Goal: Browse casually

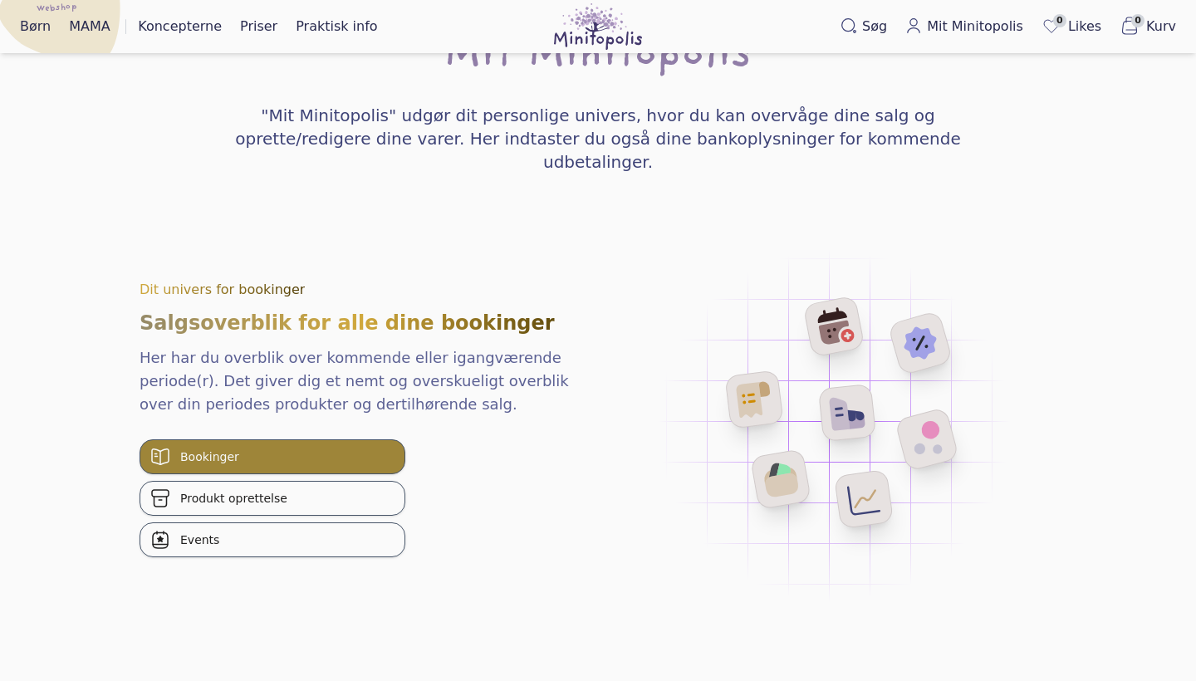
scroll to position [3104, 0]
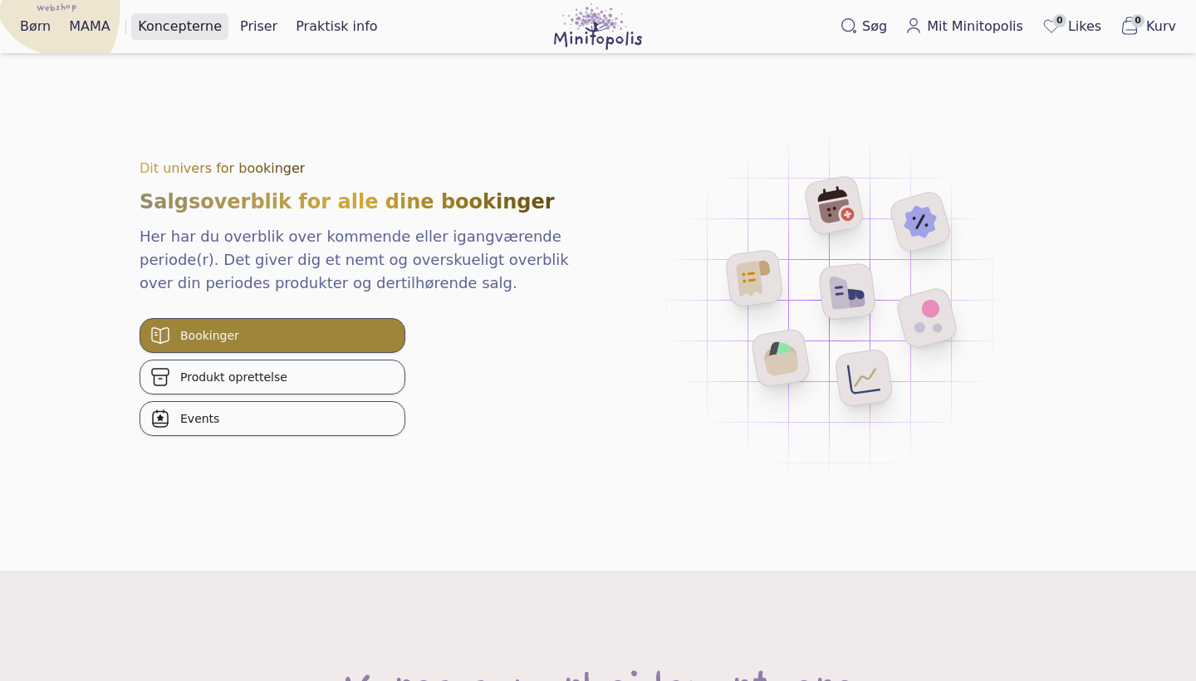
click at [188, 34] on link "Koncepterne" at bounding box center [179, 26] width 97 height 27
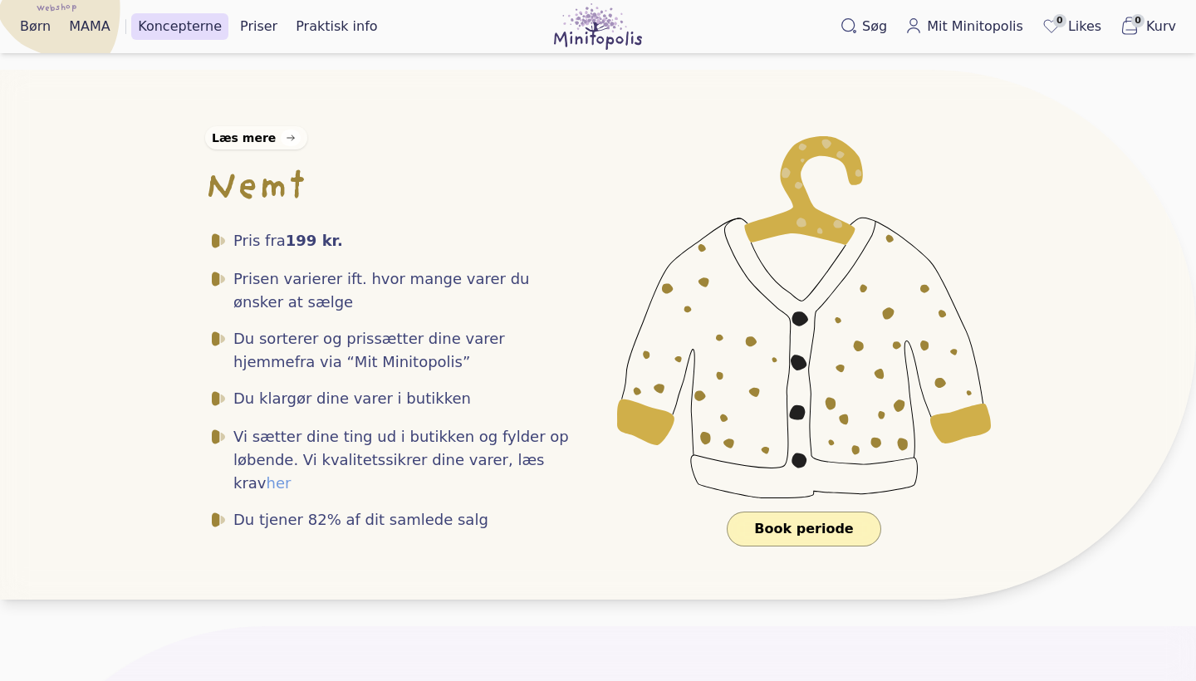
scroll to position [340, 0]
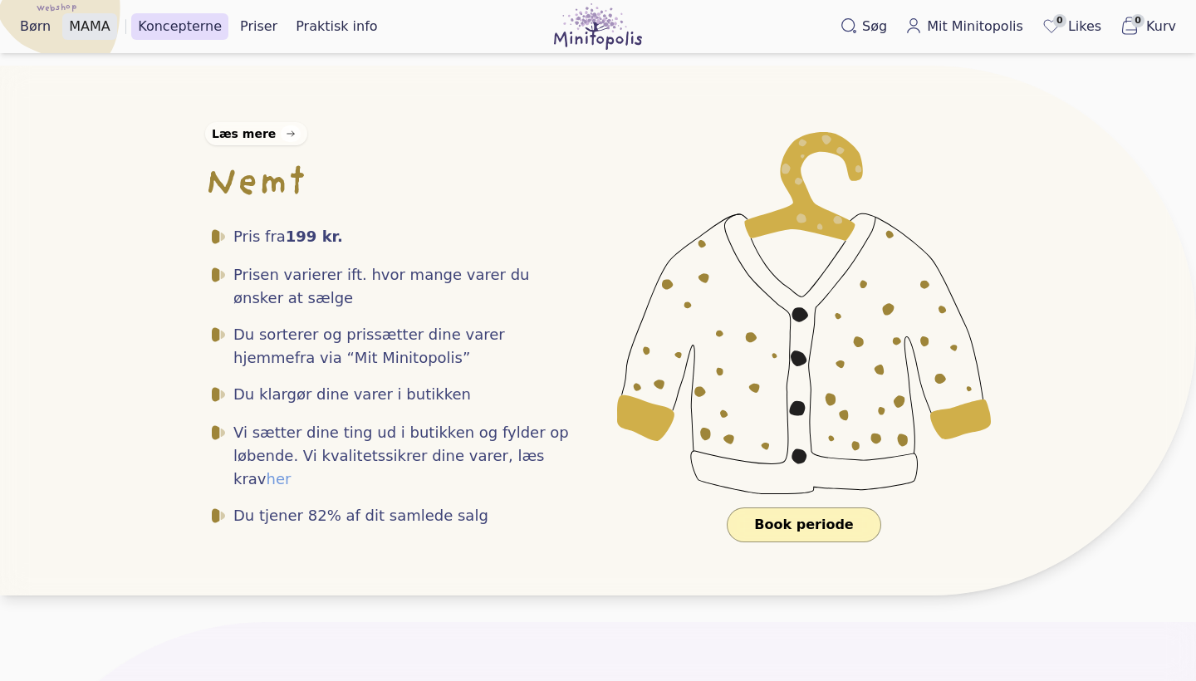
click at [94, 34] on link "MAMA" at bounding box center [89, 26] width 55 height 27
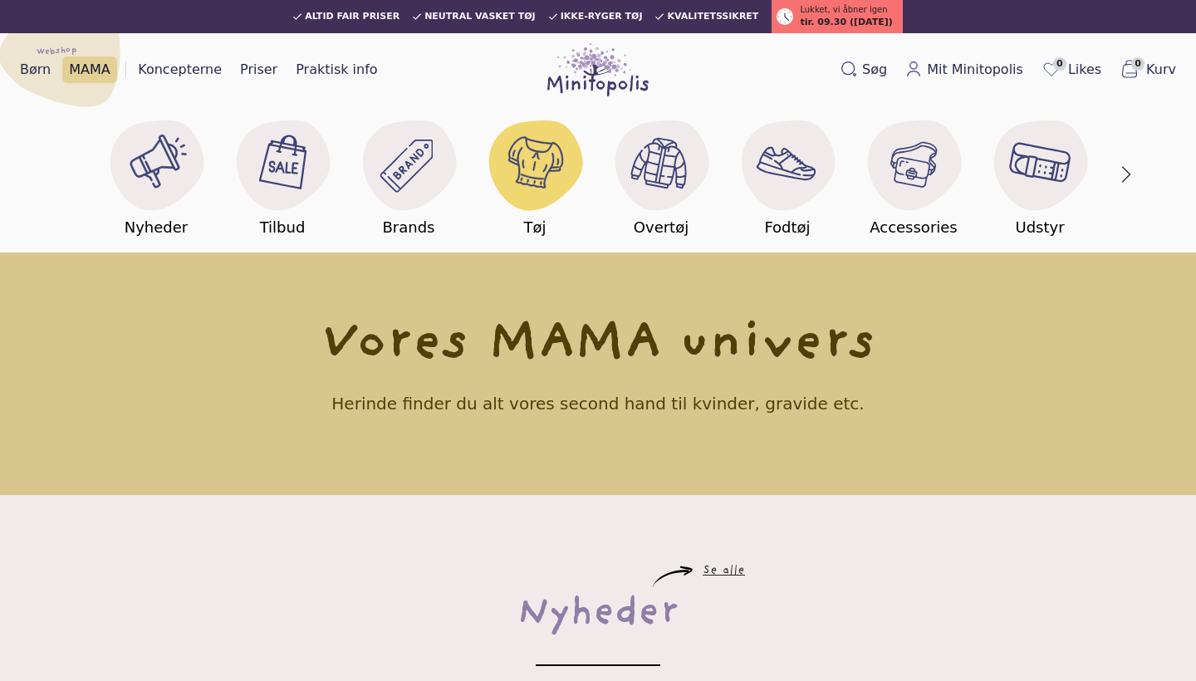
click at [528, 166] on image at bounding box center [535, 162] width 64 height 64
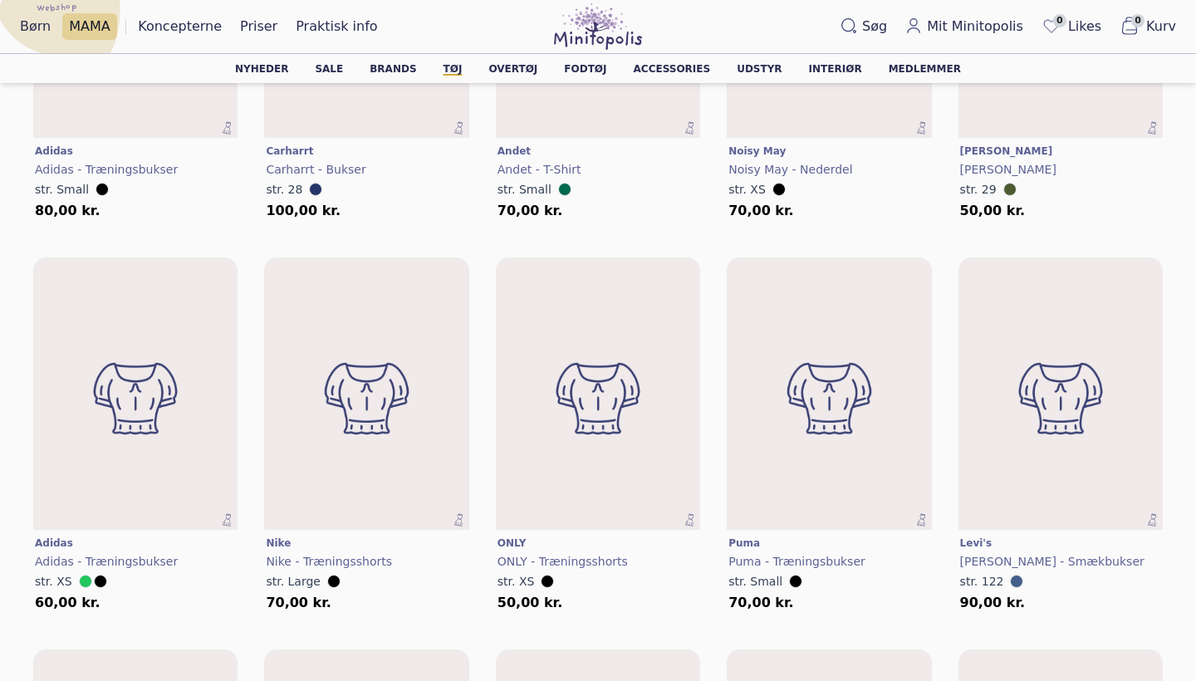
scroll to position [1838, 0]
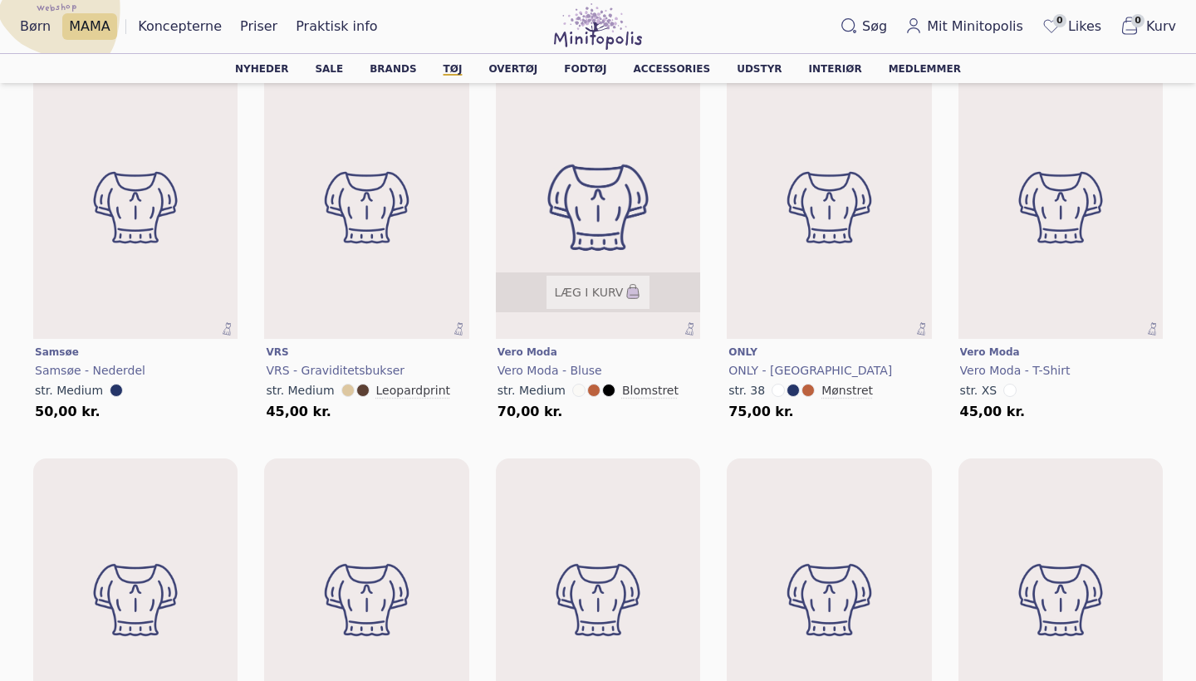
click at [631, 209] on img at bounding box center [598, 207] width 246 height 327
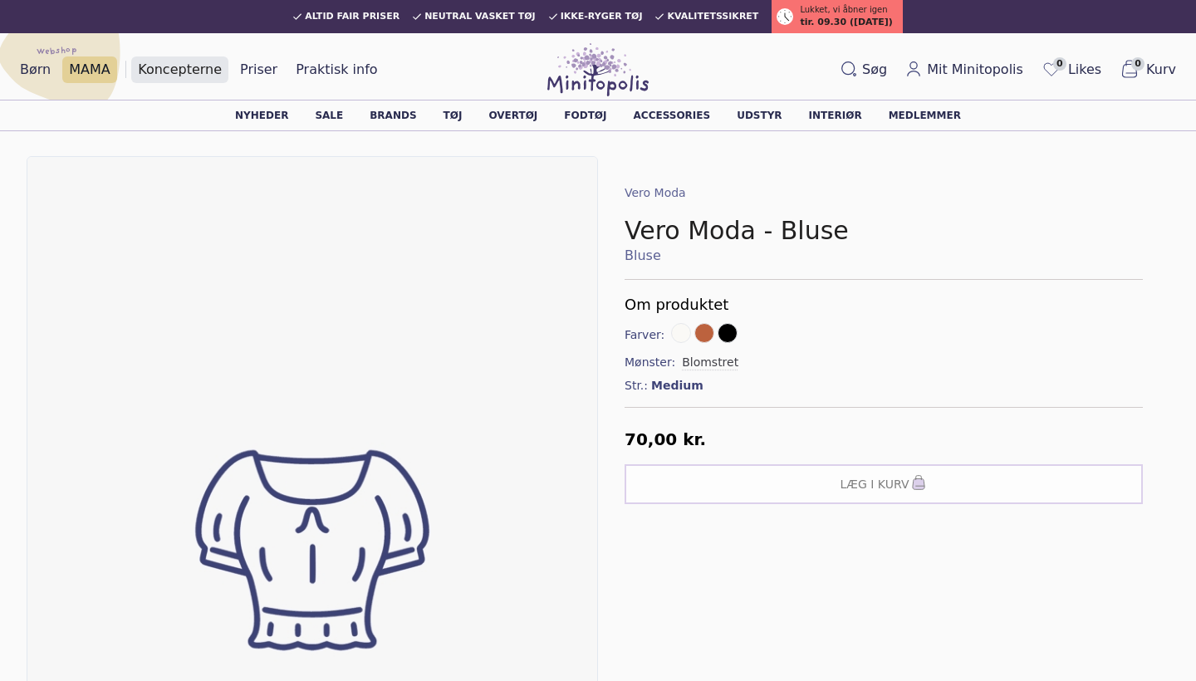
click at [185, 69] on link "Koncepterne" at bounding box center [179, 69] width 97 height 27
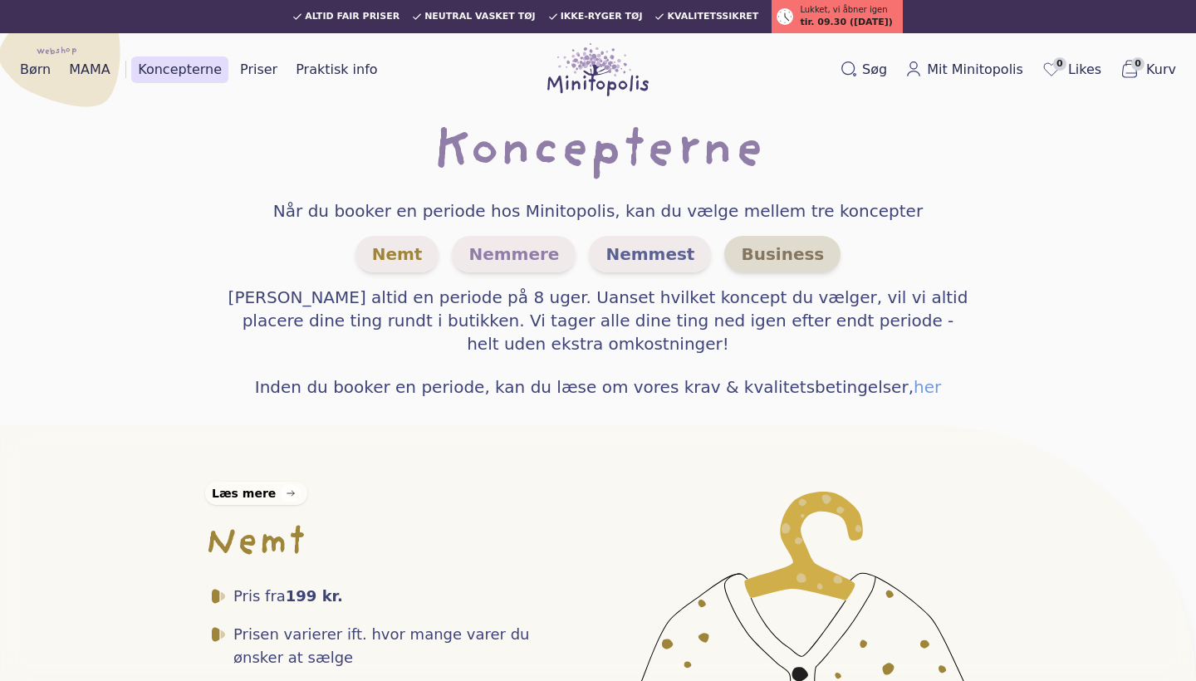
click at [771, 264] on span "Business" at bounding box center [782, 254] width 116 height 37
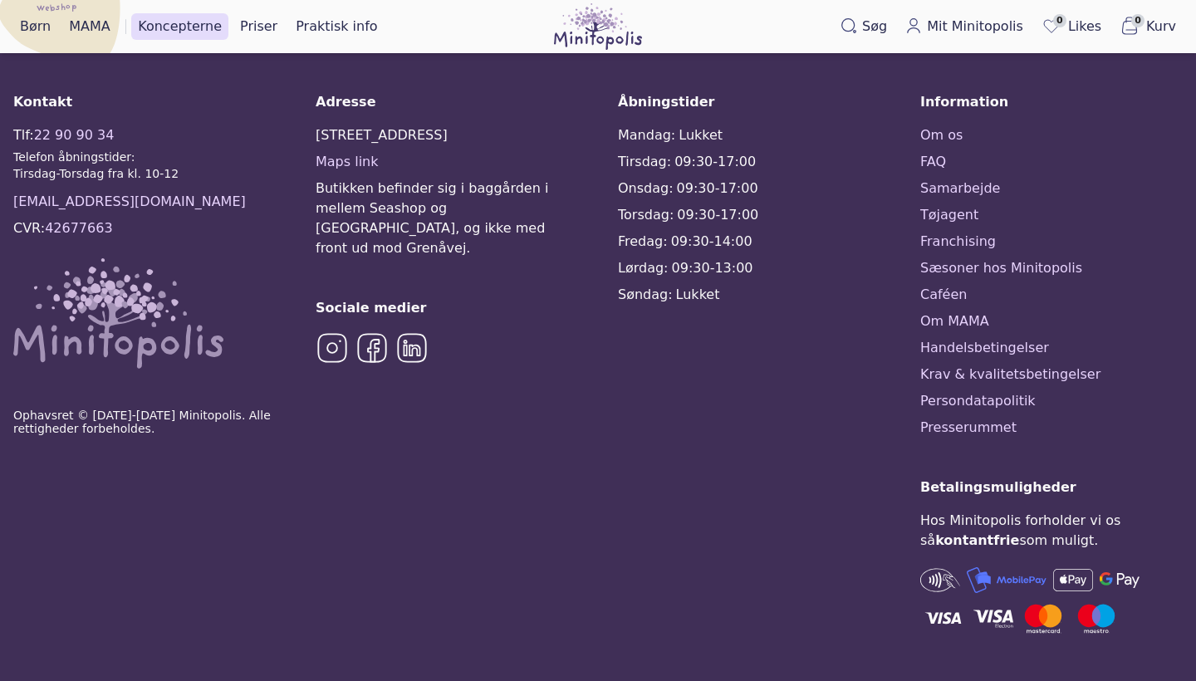
scroll to position [2856, 0]
drag, startPoint x: 112, startPoint y: 231, endPoint x: 49, endPoint y: 226, distance: 63.3
click at [49, 226] on div "Tlf: 22 90 90 34 Telefon åbningstider: Tirsdag-Torsdag fra kl. 10-12 kontakt@mi…" at bounding box center [144, 247] width 262 height 243
copy div "42677663"
click at [974, 235] on link "Franchising" at bounding box center [1051, 242] width 262 height 20
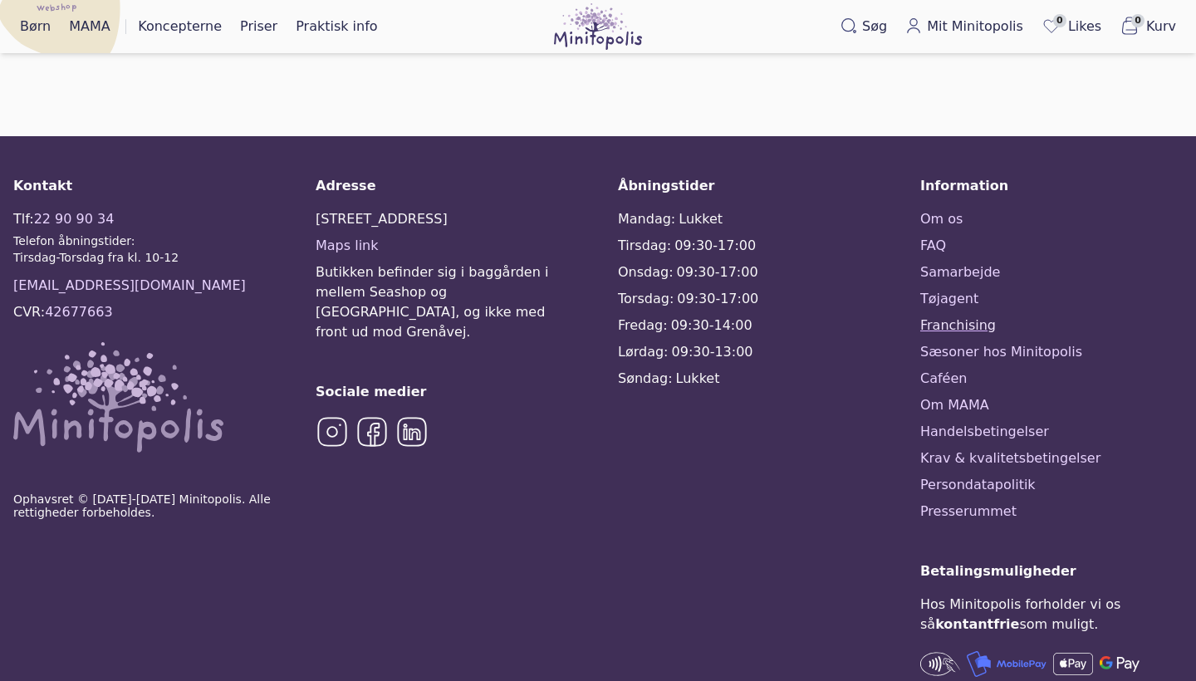
scroll to position [2303, 0]
click at [966, 396] on link "Om MAMA" at bounding box center [1051, 406] width 262 height 20
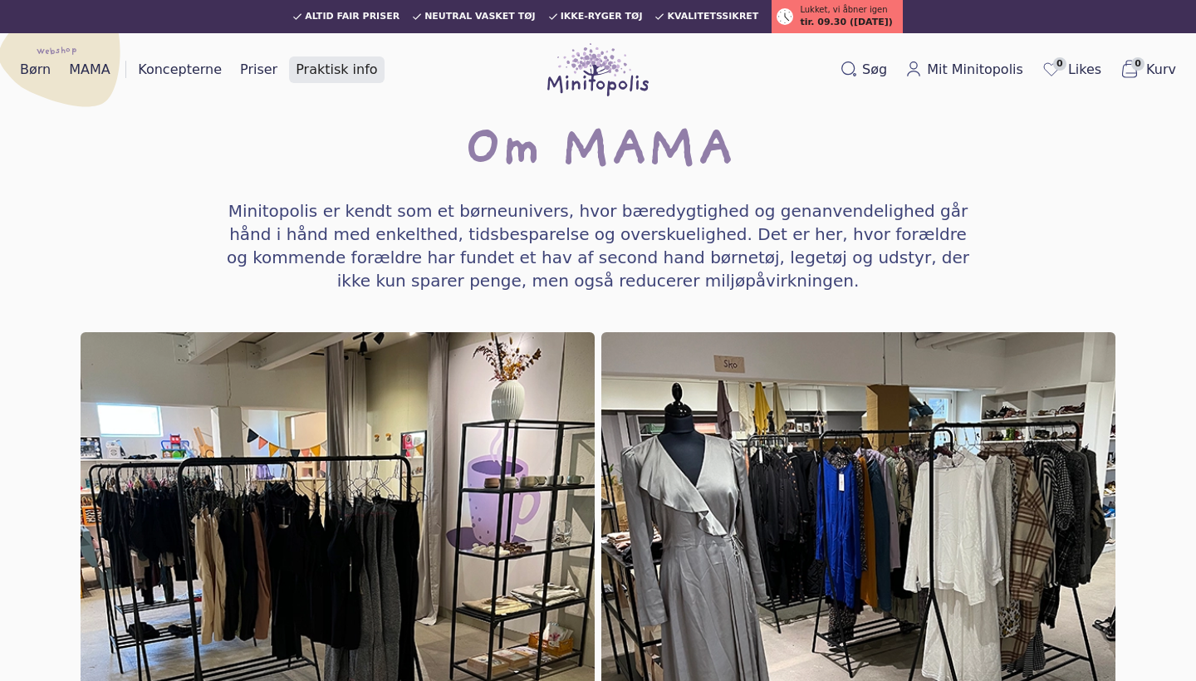
click at [330, 71] on link "Praktisk info" at bounding box center [336, 69] width 95 height 27
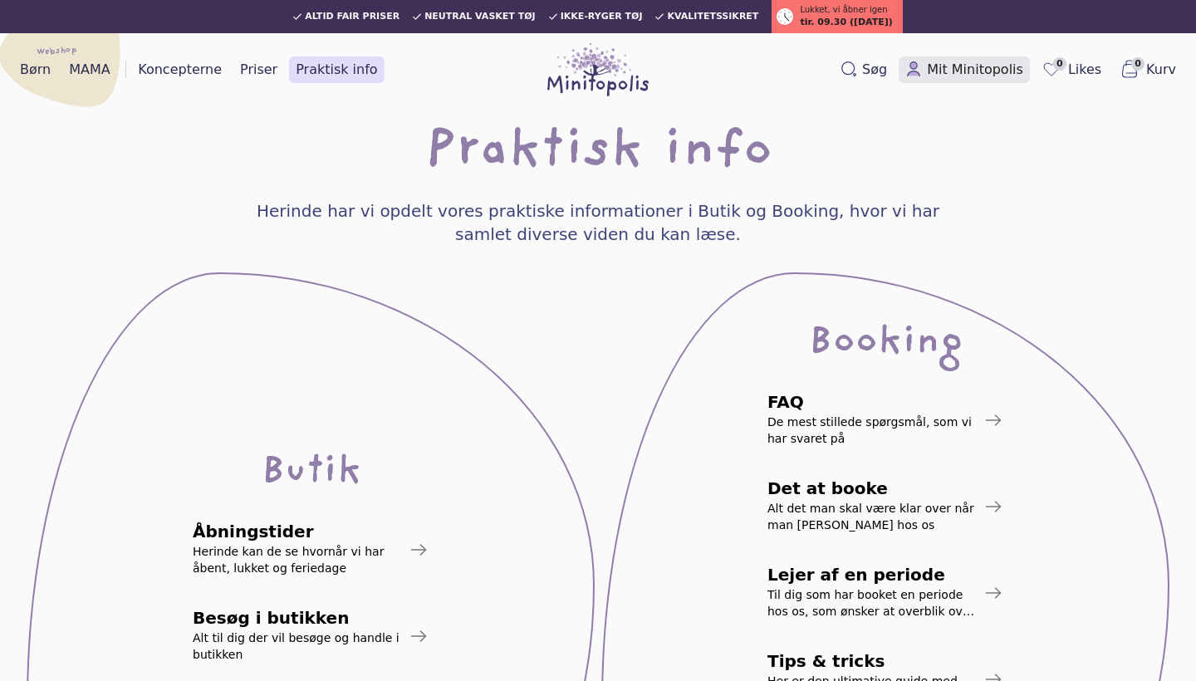
click at [970, 78] on span "Mit Minitopolis" at bounding box center [975, 70] width 96 height 20
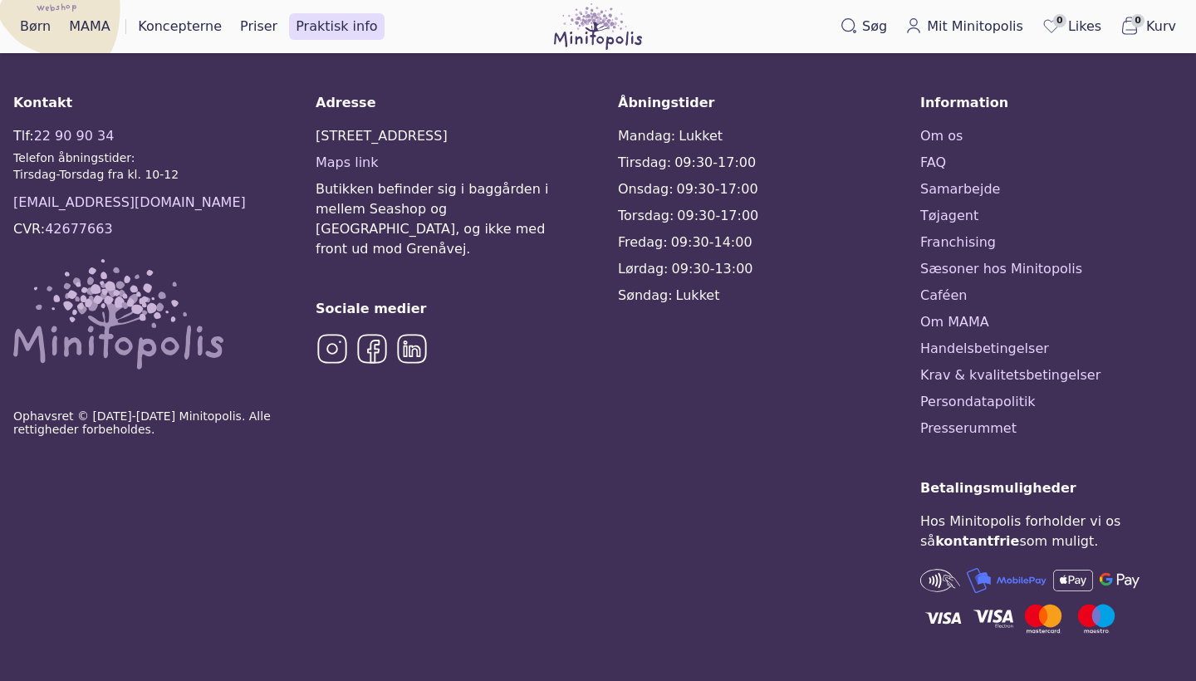
scroll to position [1260, 0]
click at [333, 332] on img at bounding box center [332, 348] width 33 height 33
